Goal: Task Accomplishment & Management: Use online tool/utility

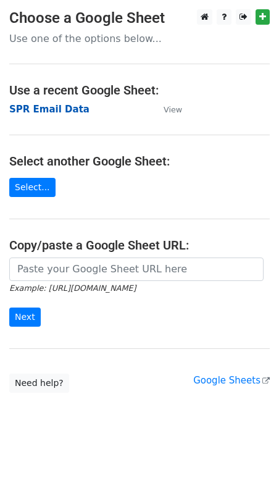
click at [62, 109] on strong "SPR Email Data" at bounding box center [49, 109] width 80 height 11
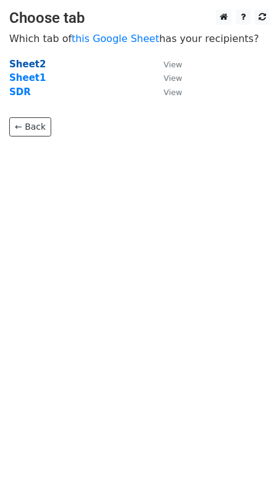
click at [24, 61] on strong "Sheet2" at bounding box center [27, 64] width 36 height 11
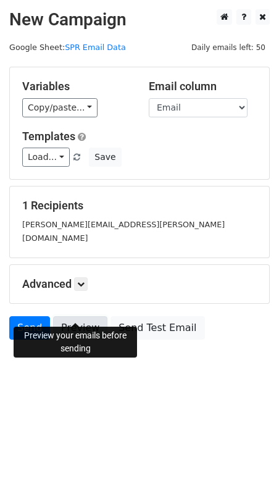
click at [84, 316] on link "Preview" at bounding box center [80, 327] width 54 height 23
click at [75, 316] on link "Preview" at bounding box center [80, 327] width 54 height 23
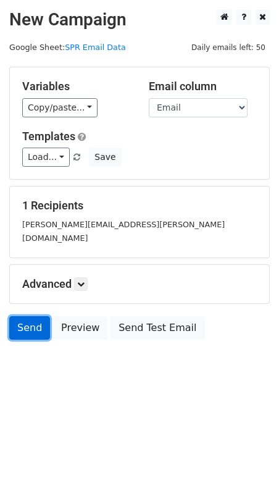
click at [22, 316] on link "Send" at bounding box center [29, 327] width 41 height 23
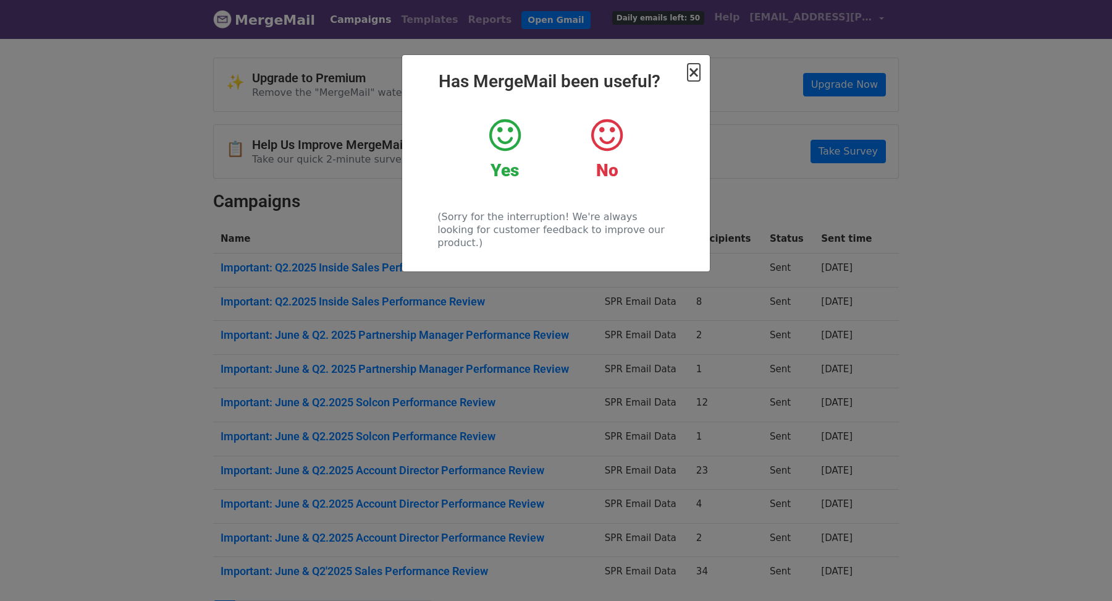
click at [698, 77] on span "×" at bounding box center [694, 72] width 12 height 17
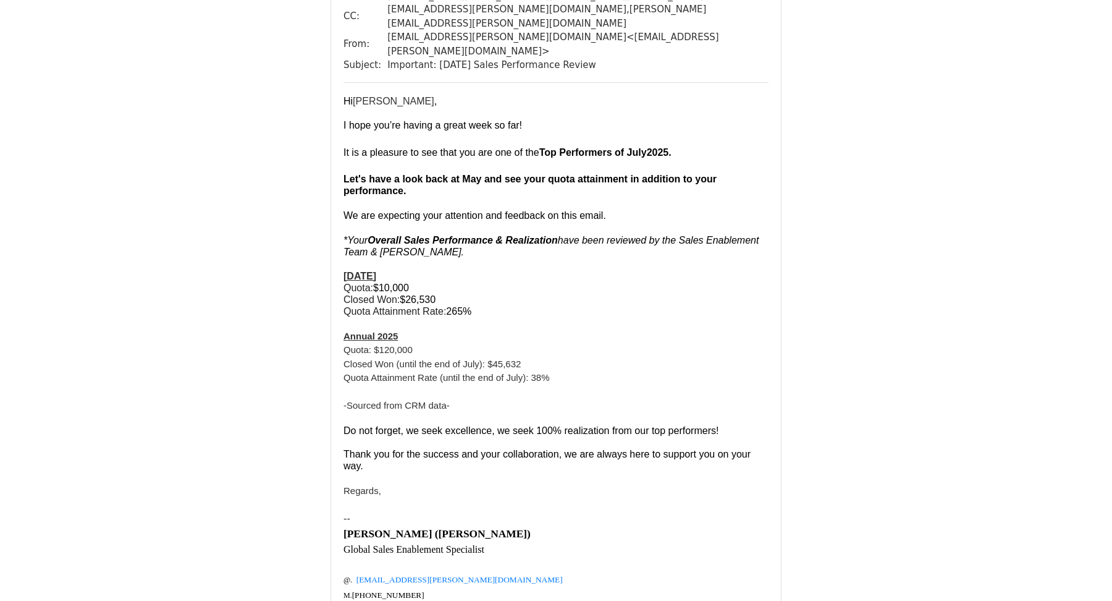
scroll to position [158, 0]
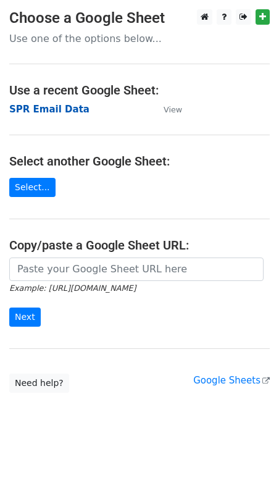
click at [43, 107] on strong "SPR Email Data" at bounding box center [49, 109] width 80 height 11
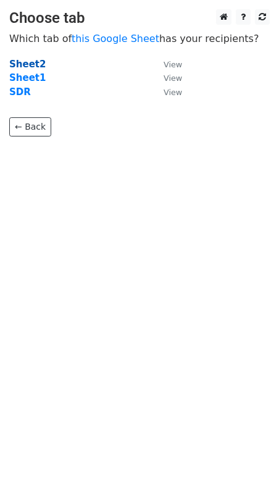
click at [33, 66] on strong "Sheet2" at bounding box center [27, 64] width 36 height 11
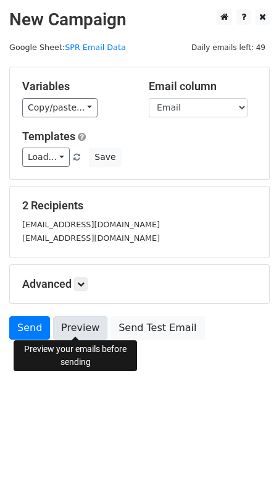
click at [78, 332] on link "Preview" at bounding box center [80, 327] width 54 height 23
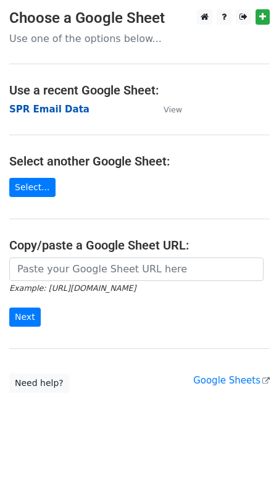
click at [65, 111] on strong "SPR Email Data" at bounding box center [49, 109] width 80 height 11
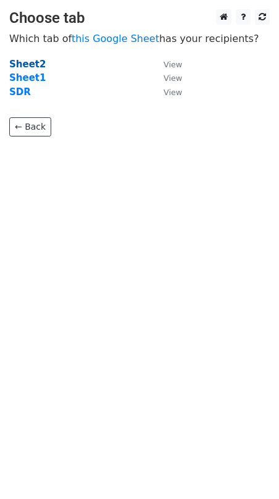
click at [33, 67] on strong "Sheet2" at bounding box center [27, 64] width 36 height 11
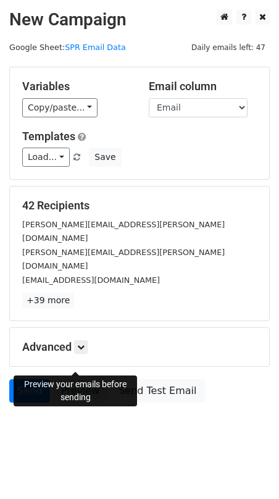
click at [82, 379] on link "Preview" at bounding box center [80, 390] width 54 height 23
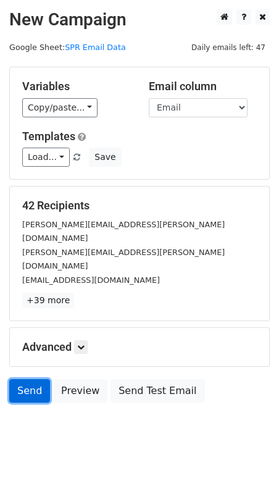
click at [34, 379] on link "Send" at bounding box center [29, 390] width 41 height 23
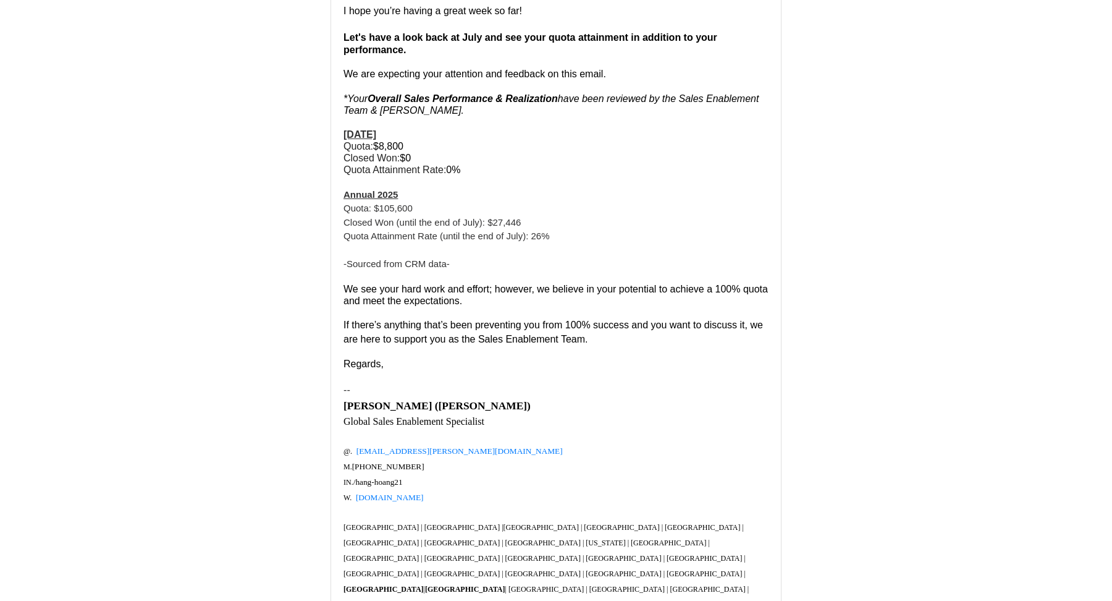
scroll to position [1954, 0]
